Goal: Task Accomplishment & Management: Manage account settings

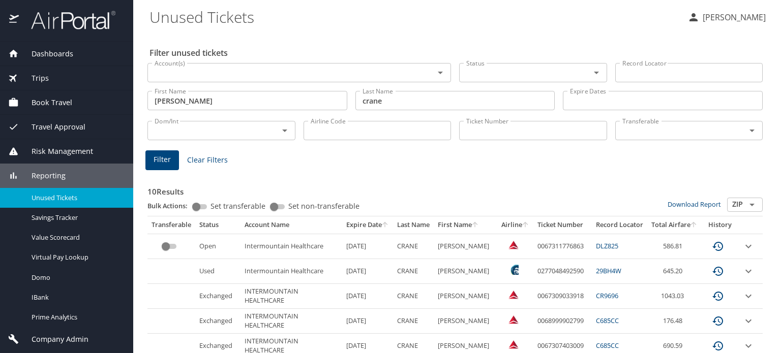
scroll to position [78, 0]
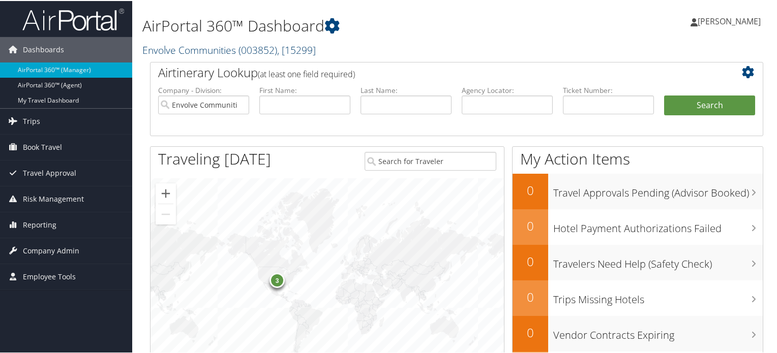
click at [200, 50] on link "Envolve Communities ( 003852 ) , [ 15299 ]" at bounding box center [228, 49] width 173 height 14
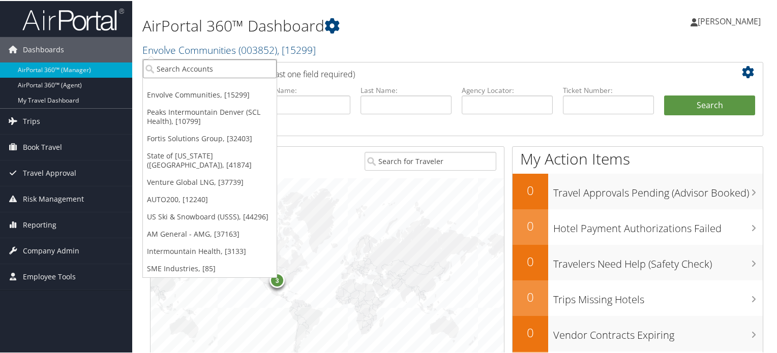
click at [185, 67] on input "search" at bounding box center [210, 67] width 134 height 19
paste input "01143"
drag, startPoint x: 203, startPoint y: 68, endPoint x: 121, endPoint y: 63, distance: 82.5
click at [121, 63] on div "Dashboards AirPortal 360™ (Manager) AirPortal 360™ (Agent) My Travel Dashboard …" at bounding box center [390, 331] width 781 height 663
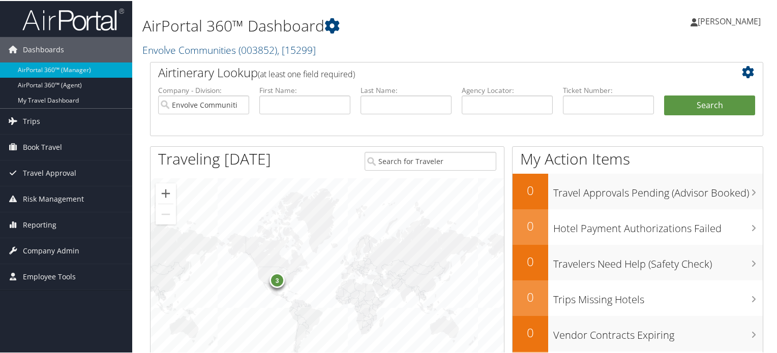
click at [221, 56] on h2 "Envolve Communities ( 003852 ) , [ 15299 ]" at bounding box center [351, 48] width 419 height 17
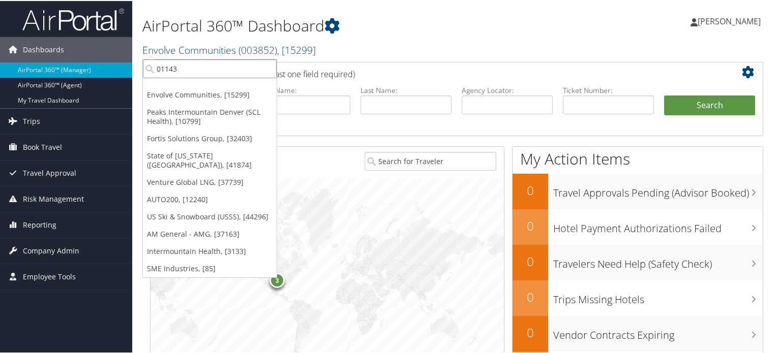
drag, startPoint x: 201, startPoint y: 67, endPoint x: 134, endPoint y: 67, distance: 66.6
click at [134, 67] on div "AirPortal 360™ Dashboard Envolve Communities ( 003852 ) , [ 15299 ] Envolve Com…" at bounding box center [456, 331] width 649 height 663
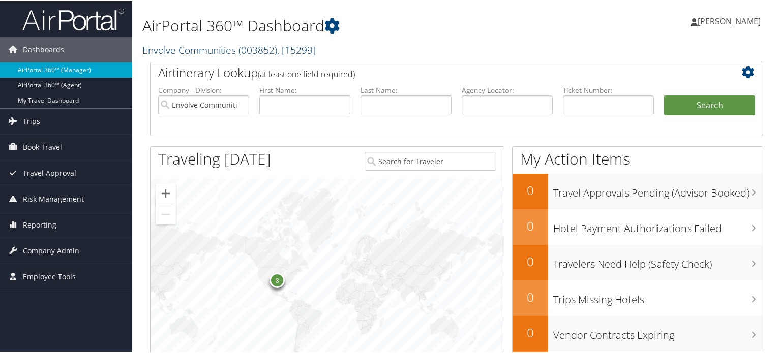
click at [185, 53] on link "Envolve Communities ( 003852 ) , [ 15299 ]" at bounding box center [228, 49] width 173 height 14
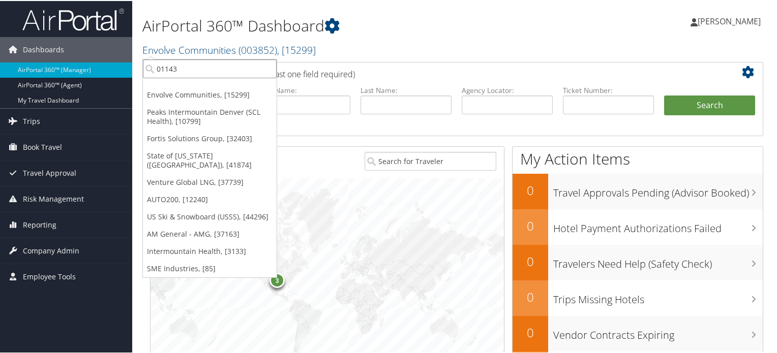
paste input "301439"
type input "301439"
drag, startPoint x: 183, startPoint y: 65, endPoint x: 145, endPoint y: 68, distance: 38.3
click at [145, 68] on input "301439" at bounding box center [210, 67] width 134 height 19
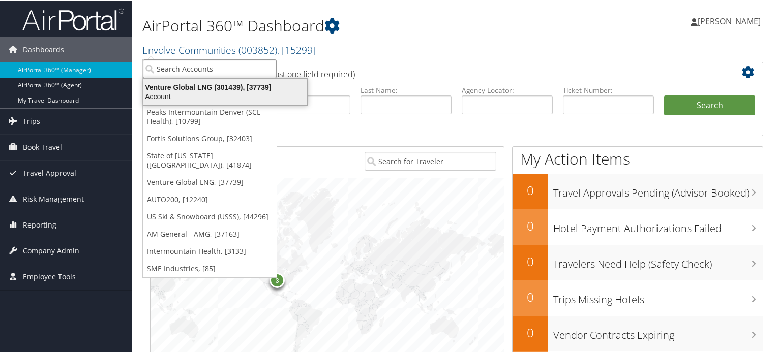
click at [179, 85] on div "Venture Global LNG (301439), [37739]" at bounding box center [225, 86] width 176 height 9
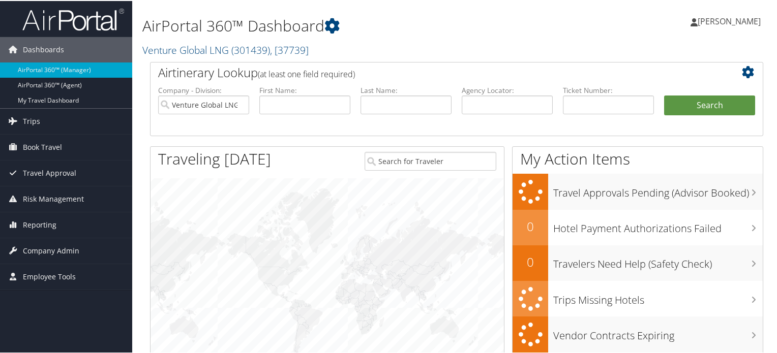
click at [61, 246] on span "Company Admin" at bounding box center [51, 249] width 56 height 25
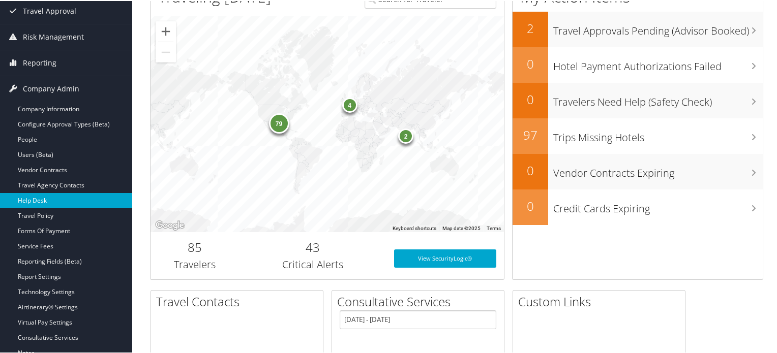
scroll to position [163, 0]
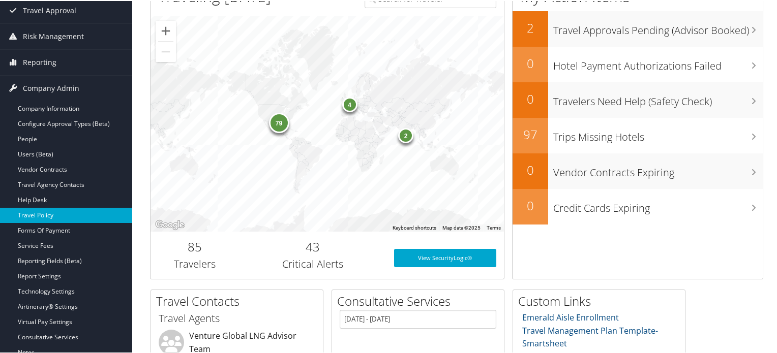
click at [41, 213] on link "Travel Policy" at bounding box center [66, 214] width 132 height 15
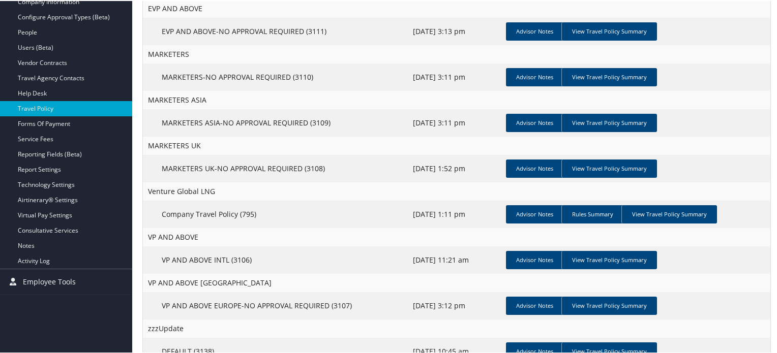
scroll to position [253, 0]
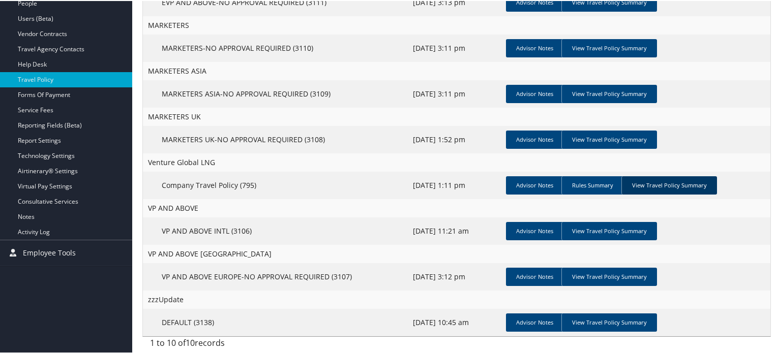
click at [669, 183] on link "View Travel Policy Summary" at bounding box center [669, 184] width 96 height 18
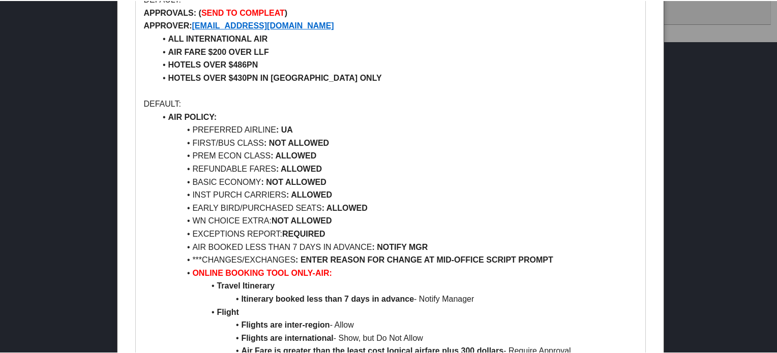
scroll to position [565, 0]
